Goal: Obtain resource: Obtain resource

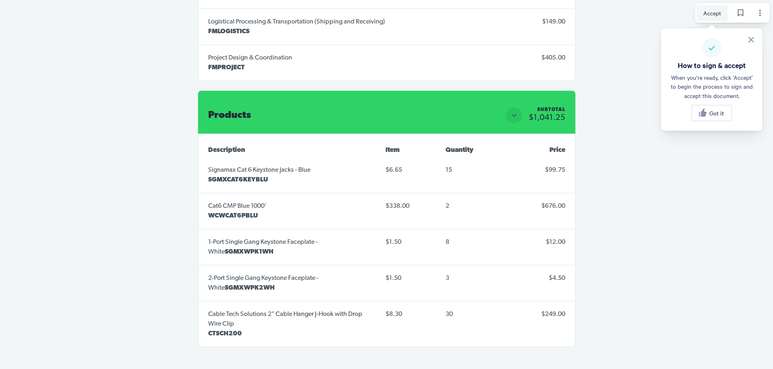
scroll to position [1906, 0]
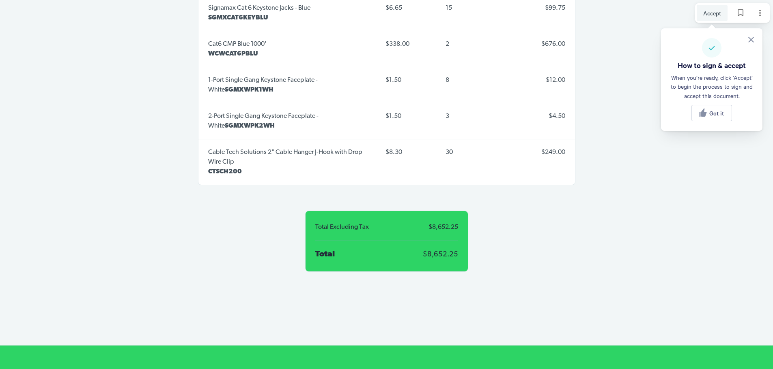
click at [340, 244] on div "Total Excluding Tax $8,652.25 Total $8,652.25" at bounding box center [386, 241] width 162 height 60
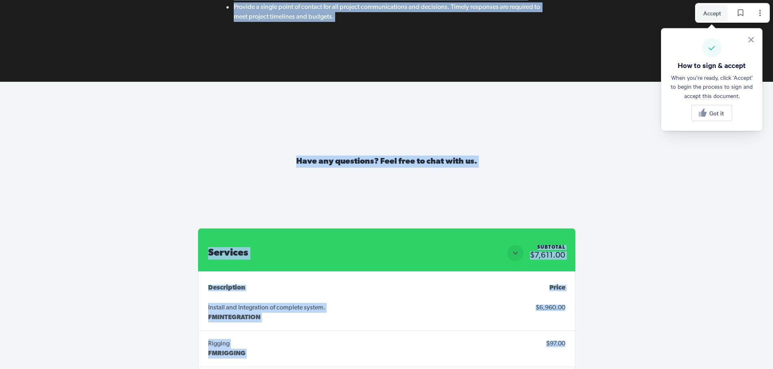
scroll to position [1371, 0]
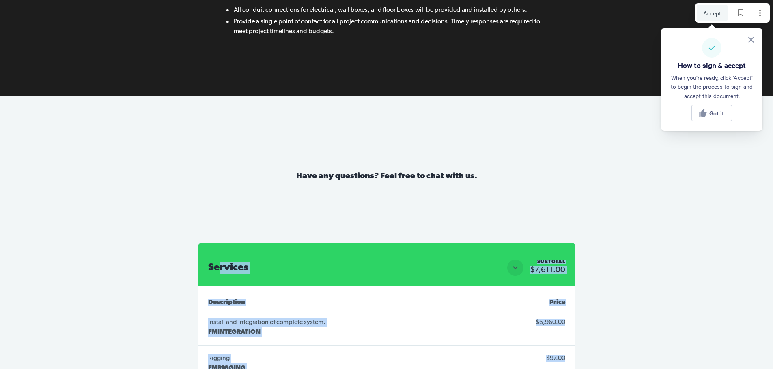
drag, startPoint x: 468, startPoint y: 125, endPoint x: 219, endPoint y: 195, distance: 259.5
copy div "rvices Subtotal $7,611.00 Subtotal $7,611.00 Description Item Quantity Price In…"
click at [764, 11] on button "Page options" at bounding box center [759, 13] width 16 height 16
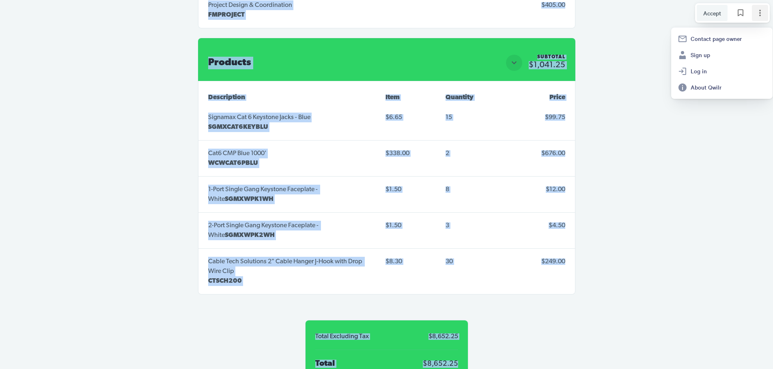
scroll to position [2020, 0]
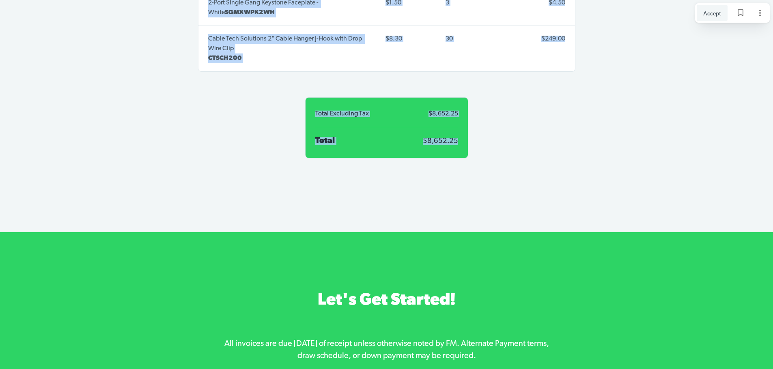
click at [492, 170] on div "Total Excluding Tax $8,652.25 Total $8,652.25" at bounding box center [386, 128] width 377 height 93
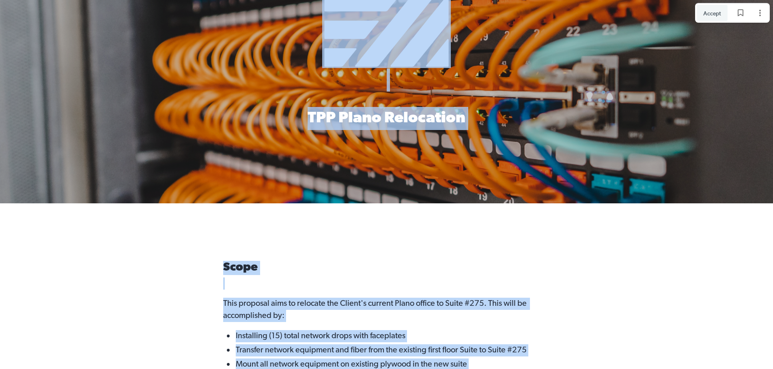
scroll to position [61, 0]
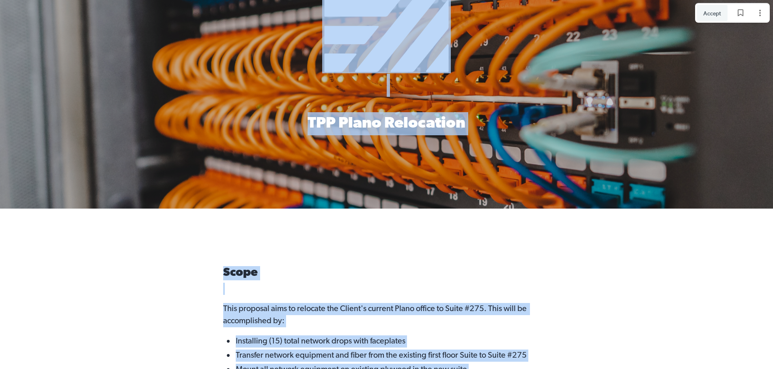
drag, startPoint x: 471, startPoint y: 140, endPoint x: 263, endPoint y: 15, distance: 243.0
copy div "TPP Plano Relocation Scope This proposal aims to relocate the Client's current …"
